Goal: Information Seeking & Learning: Learn about a topic

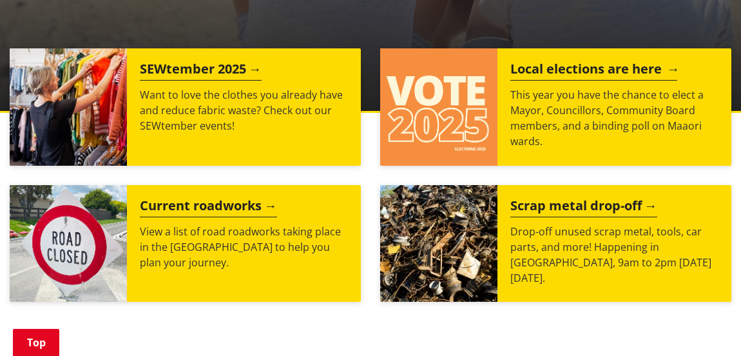
scroll to position [489, 0]
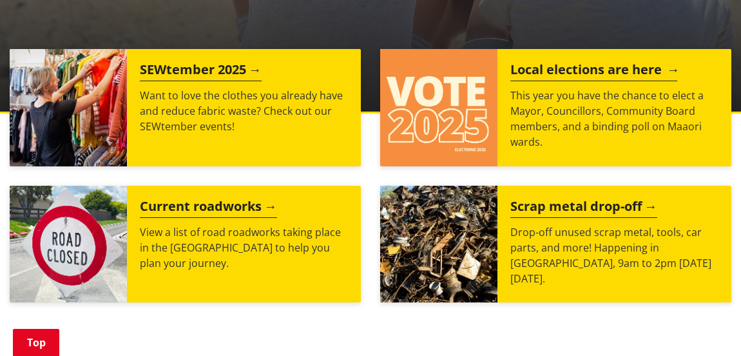
click at [558, 76] on h2 "Local elections are here" at bounding box center [594, 71] width 167 height 19
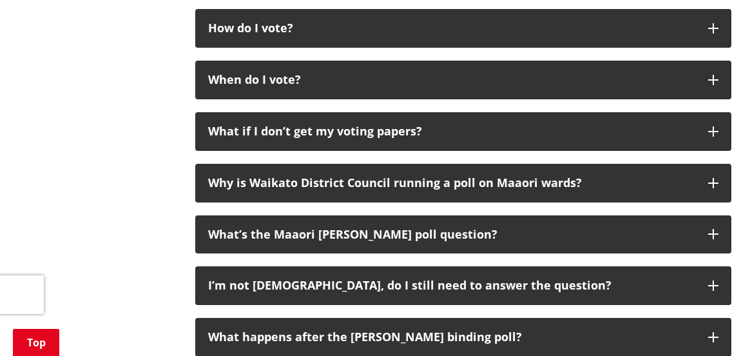
scroll to position [1450, 0]
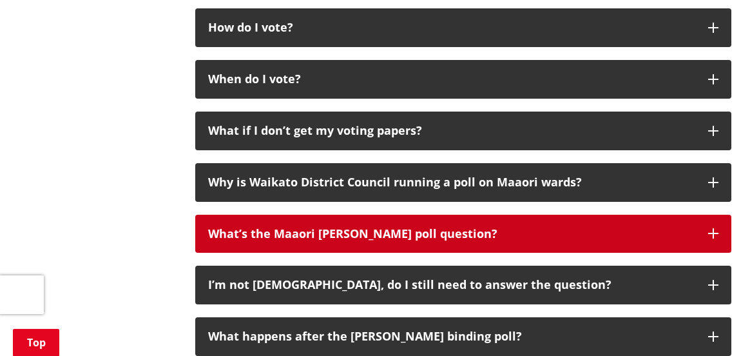
click at [368, 230] on div "What’s the Maaori ward poll question?" at bounding box center [452, 234] width 488 height 13
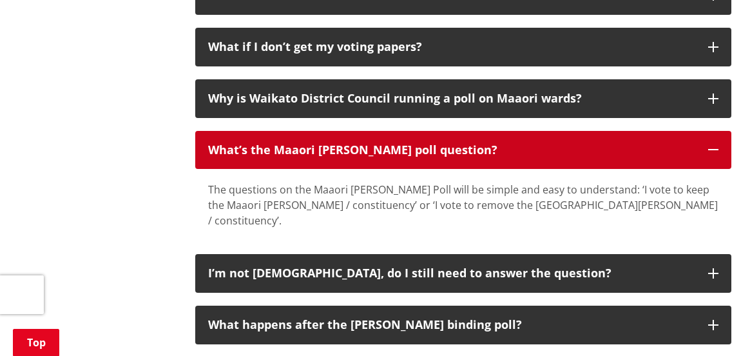
scroll to position [1561, 0]
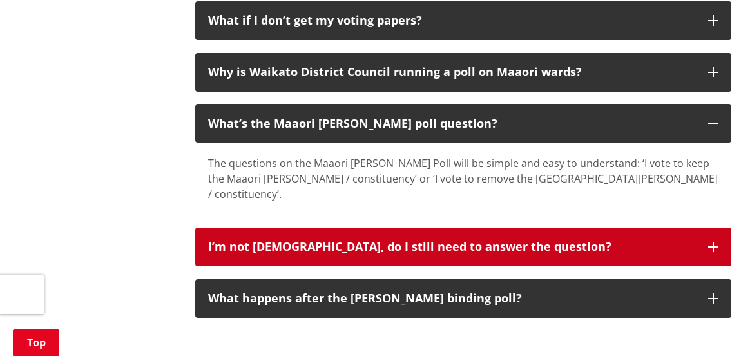
click at [353, 240] on div "I’m not Māori, do I still need to answer the question?" at bounding box center [452, 246] width 488 height 13
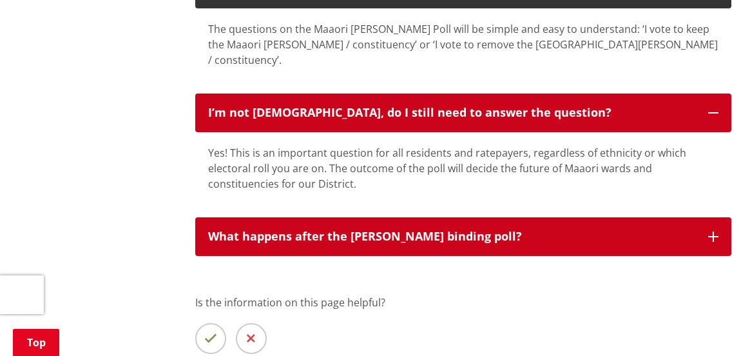
scroll to position [1696, 0]
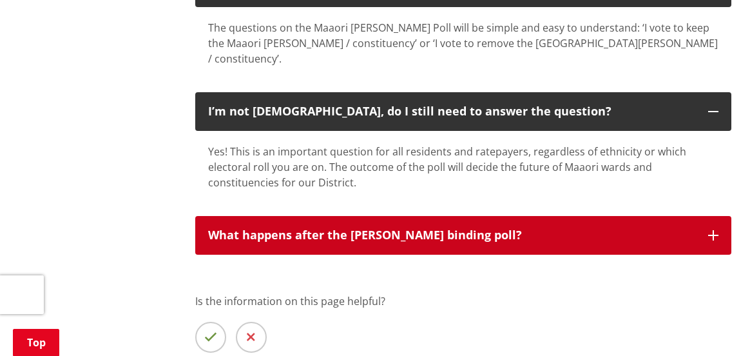
click at [384, 229] on div "What happens after the Maaori Ward binding poll?" at bounding box center [452, 235] width 488 height 13
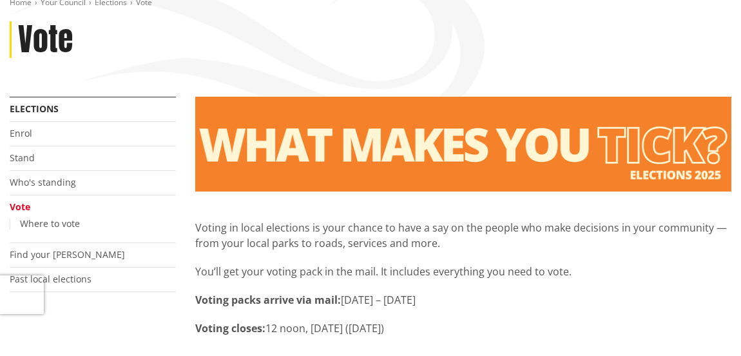
scroll to position [0, 0]
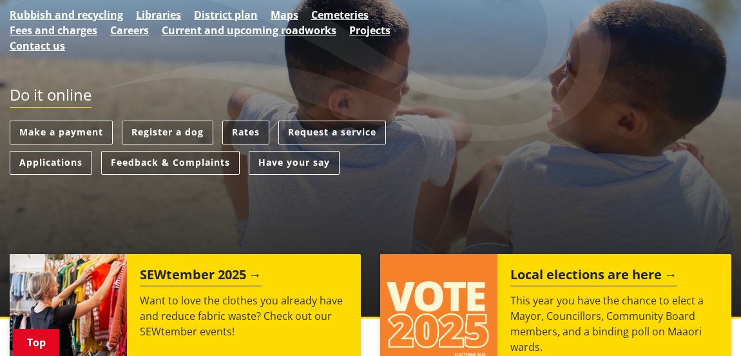
scroll to position [283, 0]
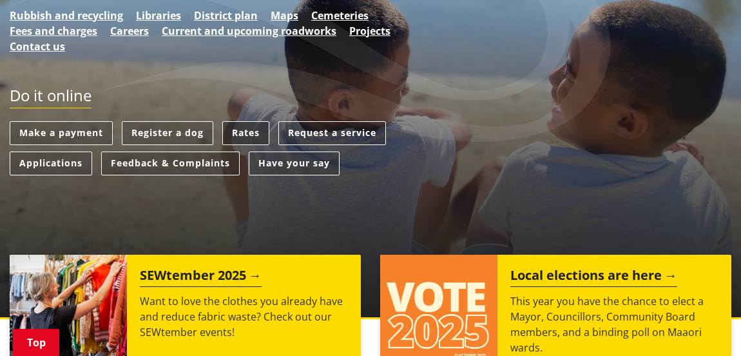
click at [249, 133] on link "Rates" at bounding box center [245, 133] width 47 height 24
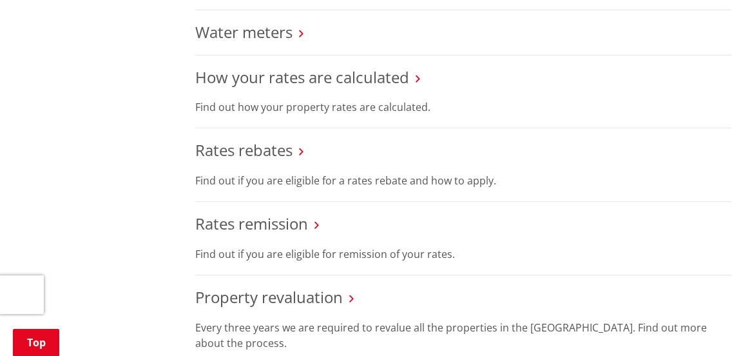
scroll to position [641, 0]
click at [302, 153] on icon at bounding box center [301, 153] width 5 height 12
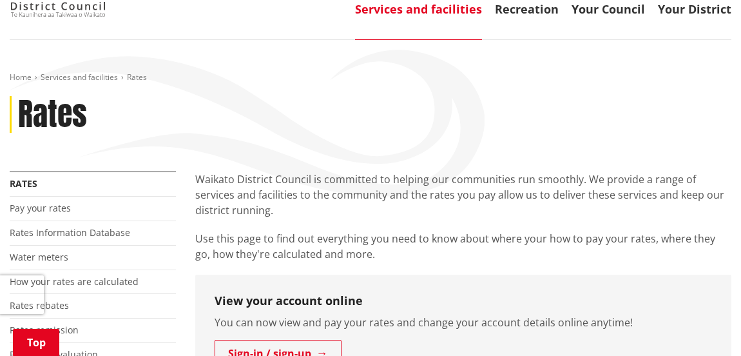
scroll to position [0, 0]
